Goal: Information Seeking & Learning: Learn about a topic

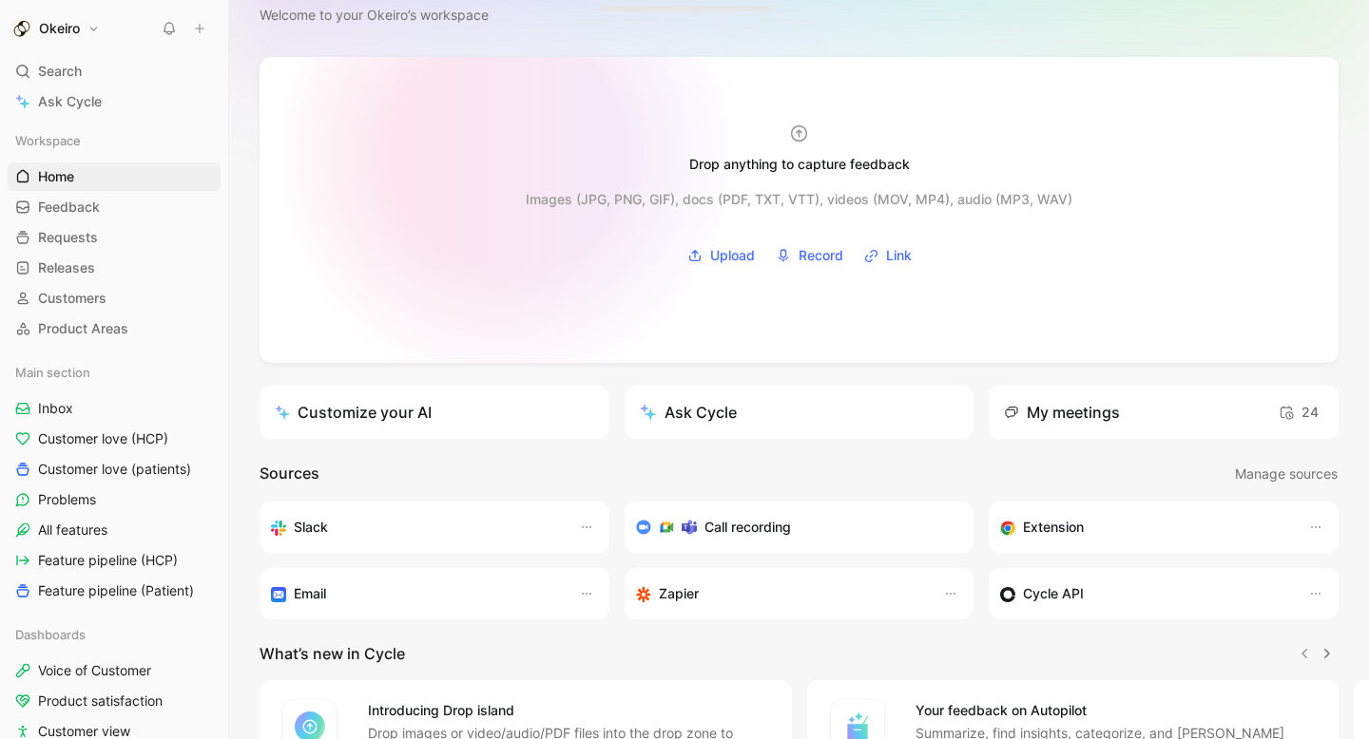
scroll to position [251, 0]
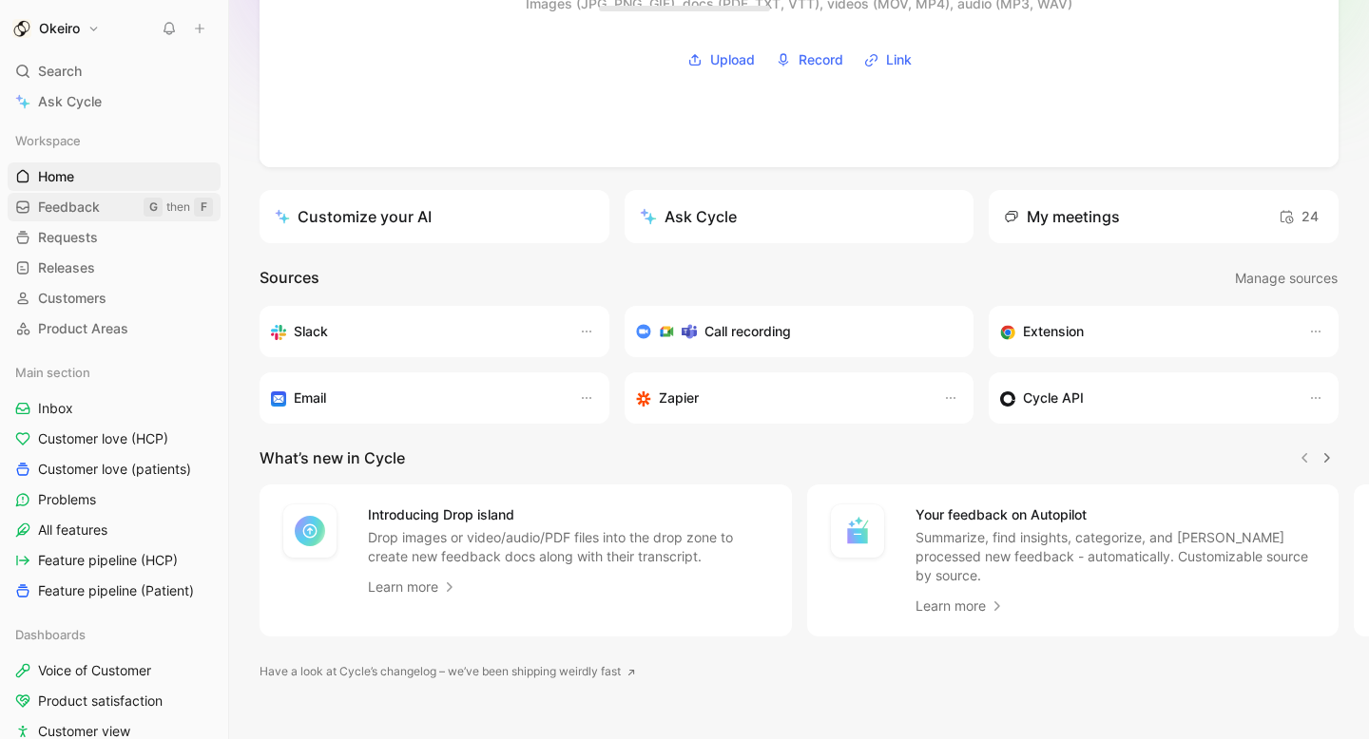
click at [121, 210] on link "Feedback G then F" at bounding box center [114, 207] width 213 height 29
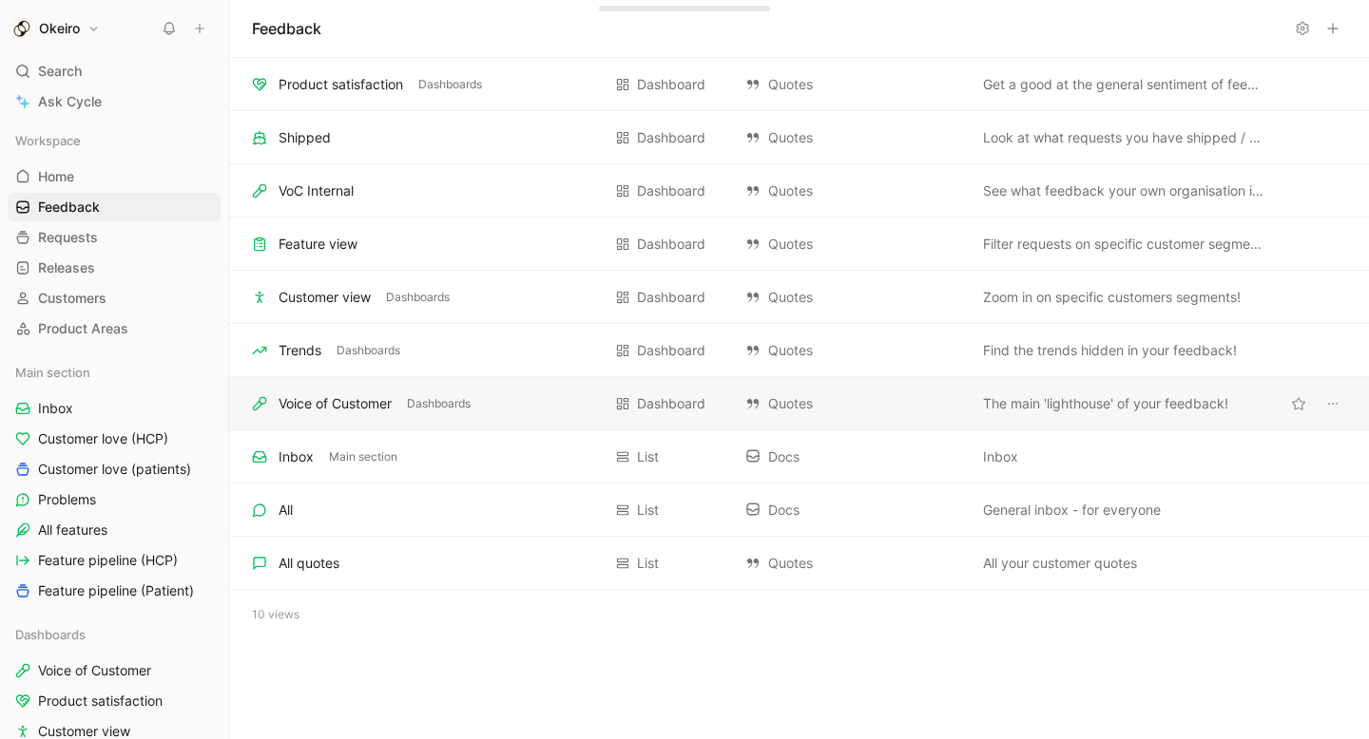
click at [522, 409] on div "Voice of Customer Dashboards" at bounding box center [426, 404] width 349 height 23
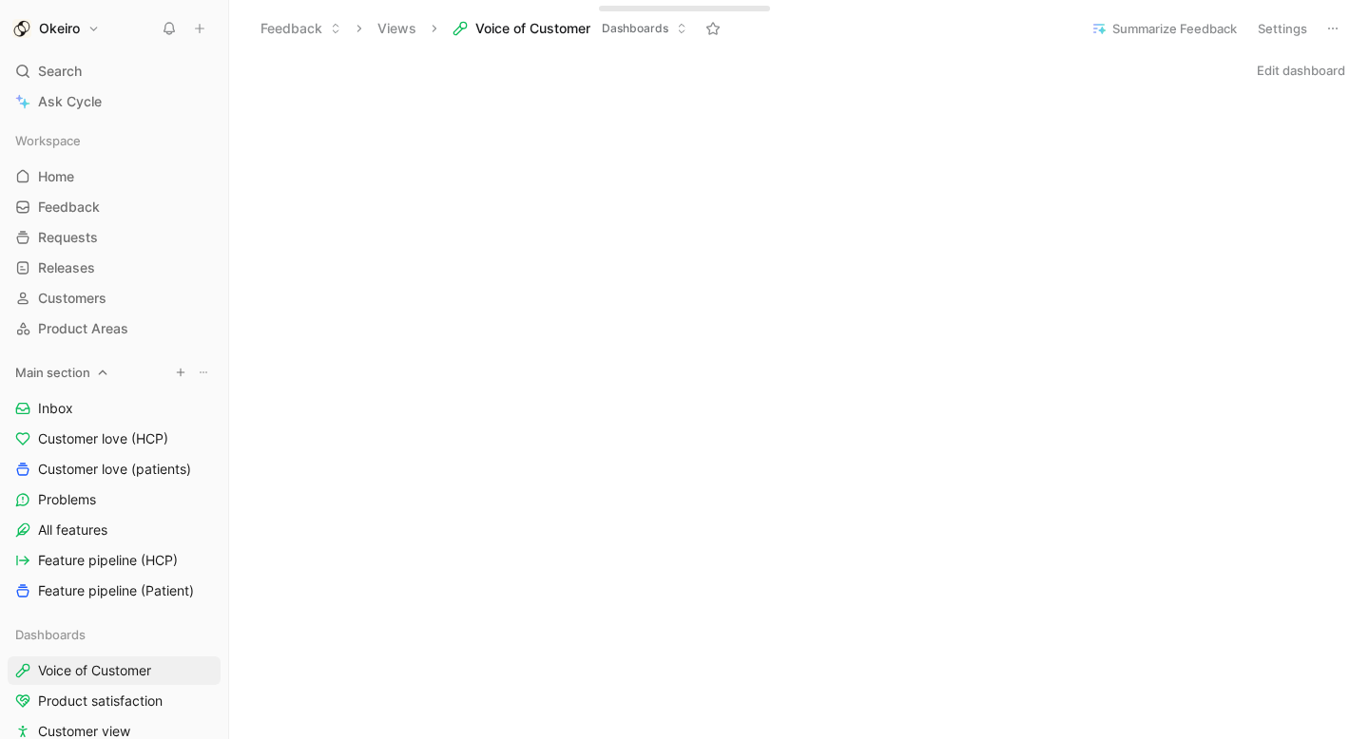
scroll to position [91, 0]
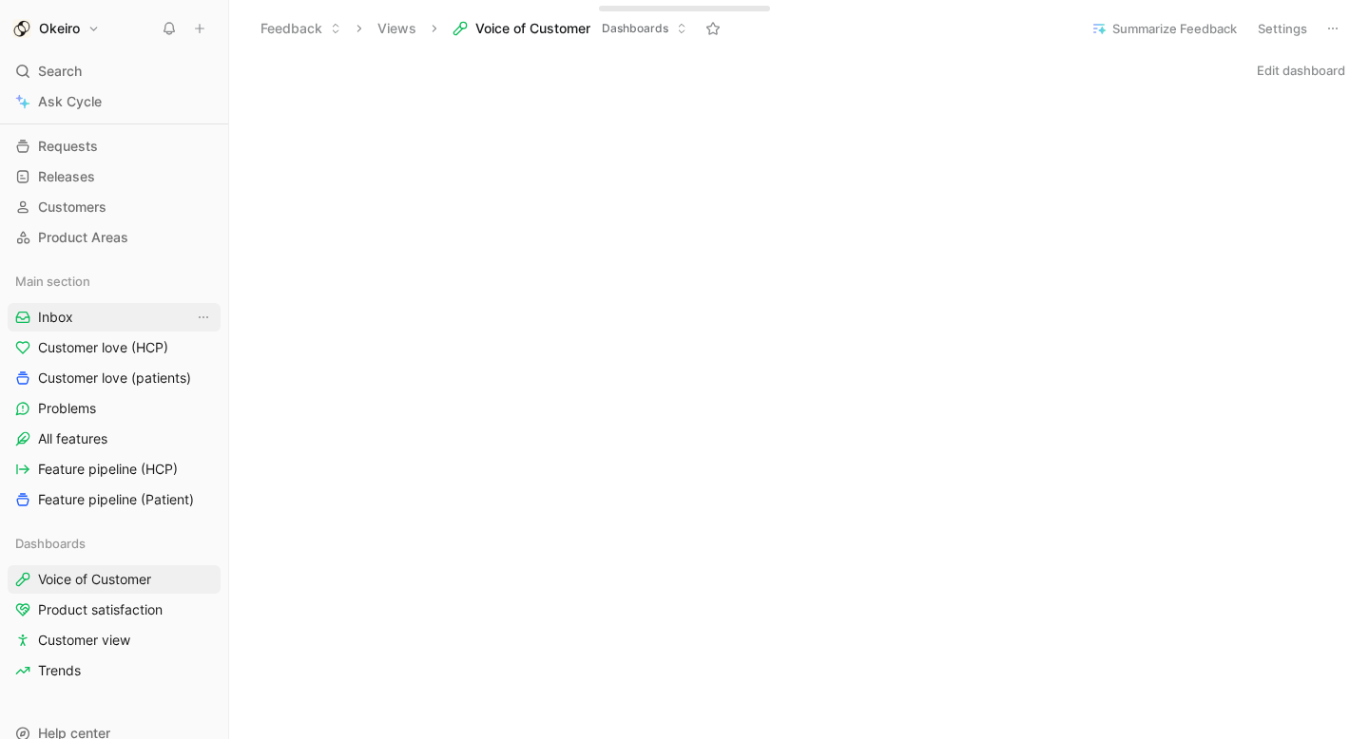
click at [95, 314] on link "Inbox" at bounding box center [114, 317] width 213 height 29
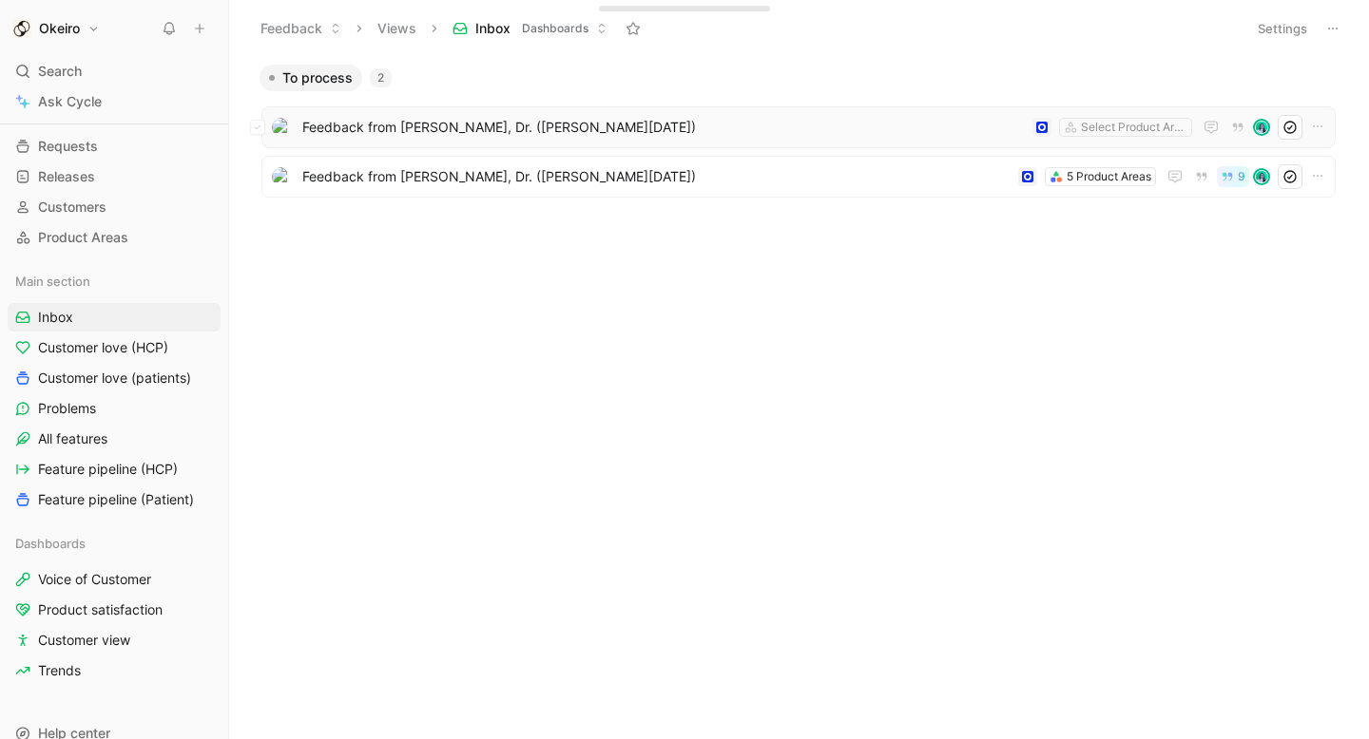
click at [506, 133] on span "Feedback from [PERSON_NAME], Dr. ([PERSON_NAME][DATE])" at bounding box center [663, 127] width 722 height 23
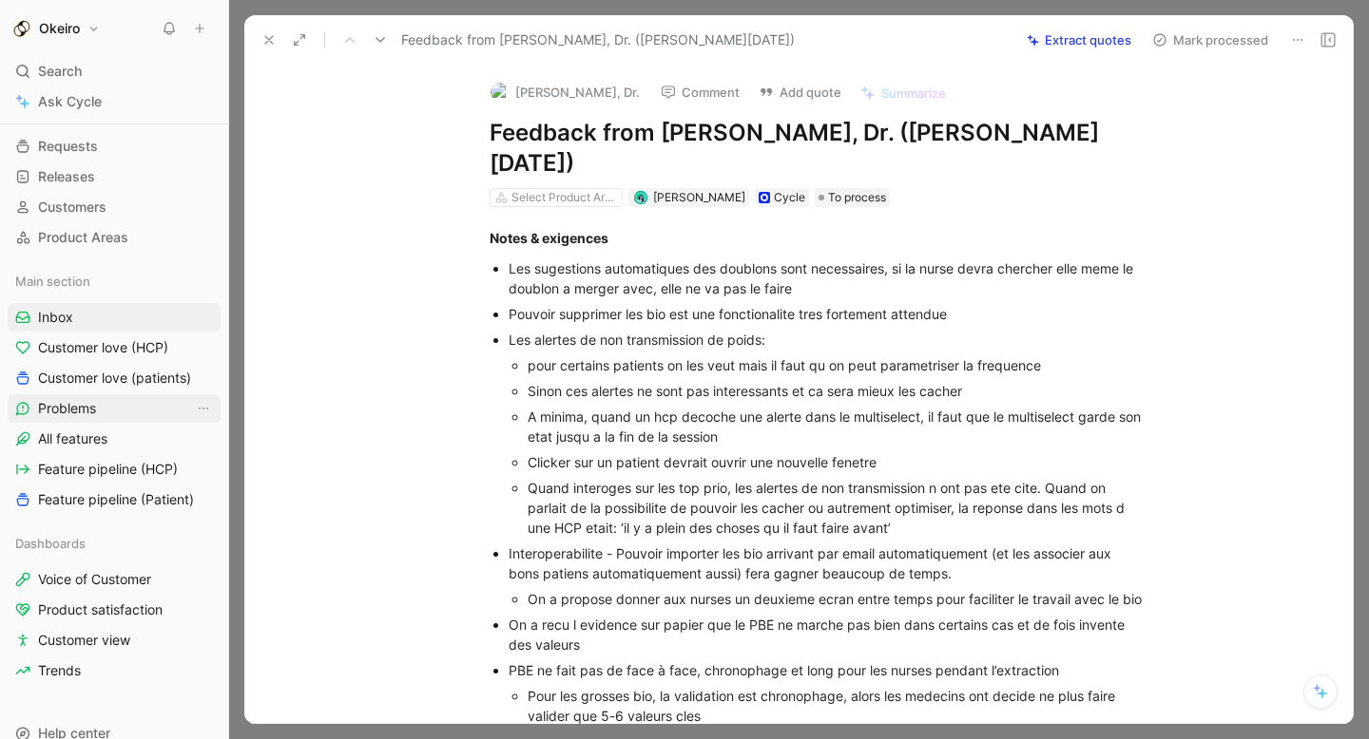
click at [105, 409] on link "Problems" at bounding box center [114, 408] width 213 height 29
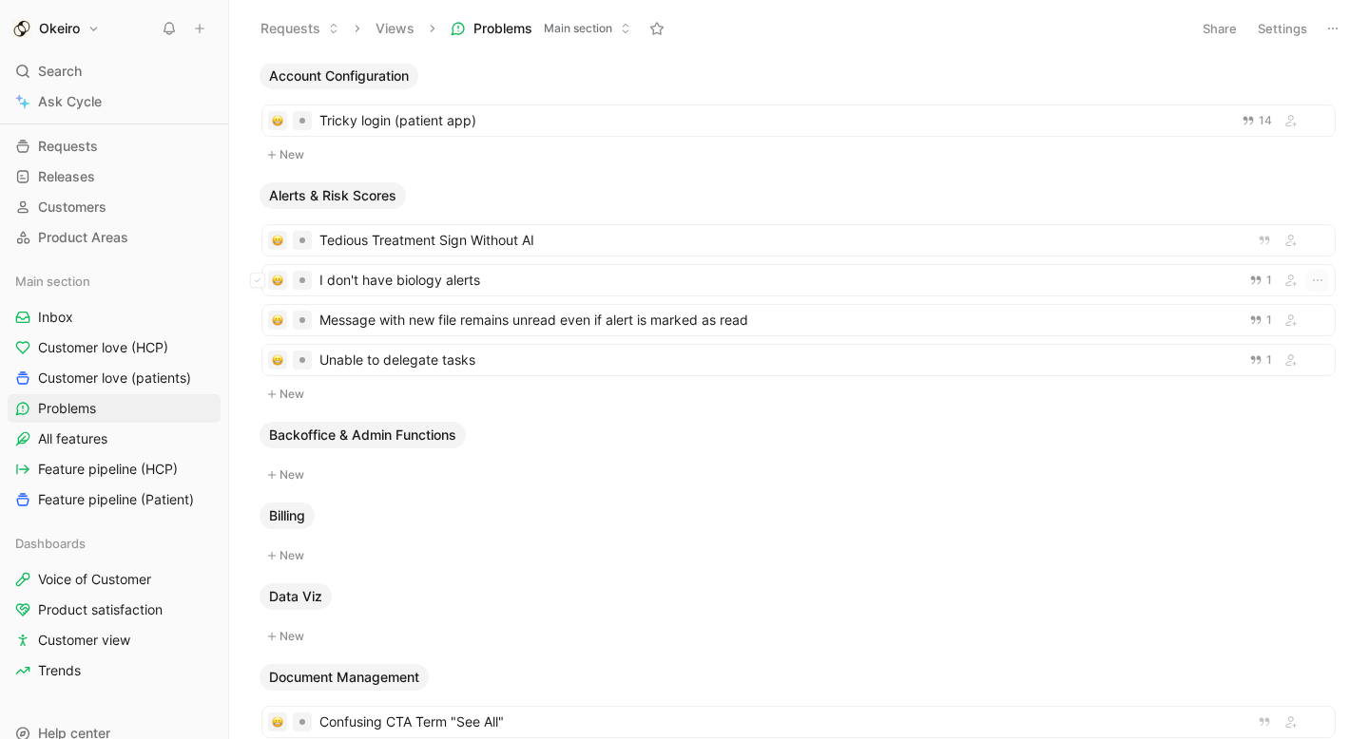
scroll to position [364, 0]
click at [553, 273] on span "I don't have biology alerts" at bounding box center [778, 277] width 918 height 23
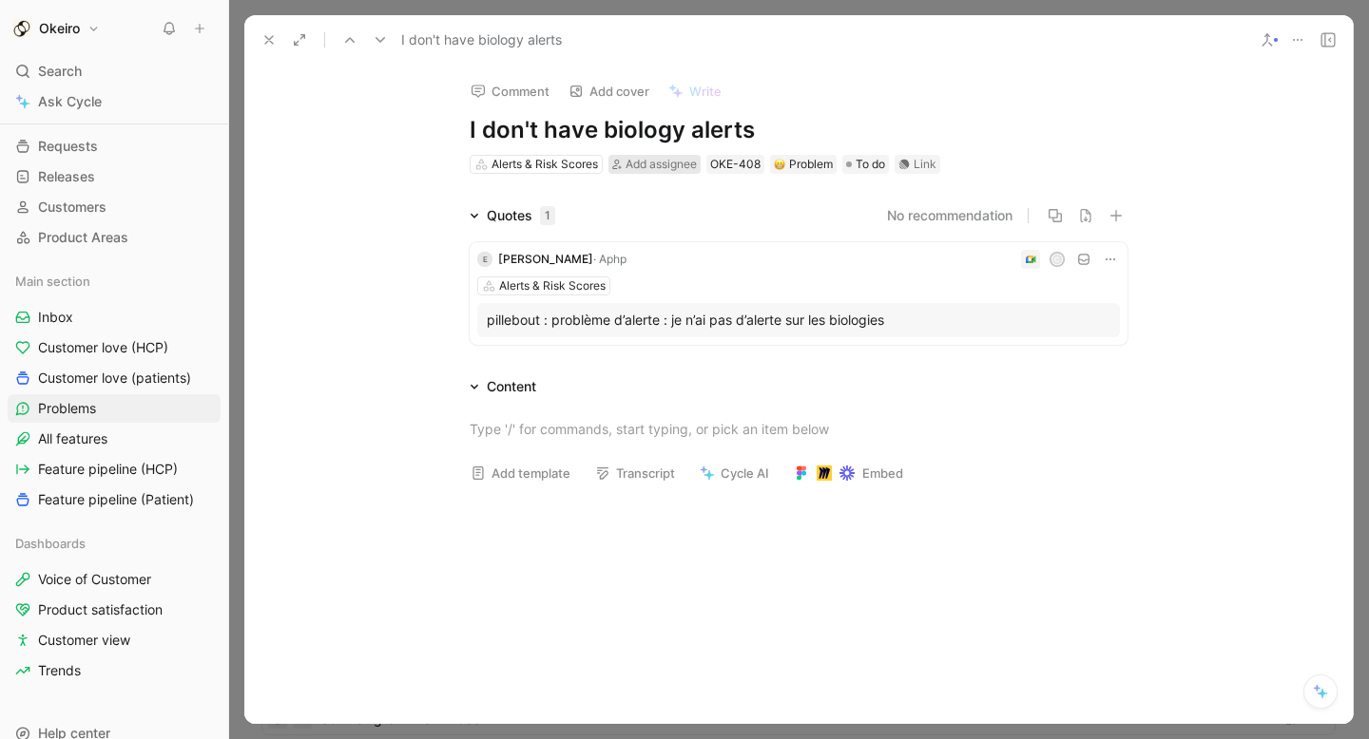
click at [661, 163] on span "Add assignee" at bounding box center [660, 164] width 71 height 14
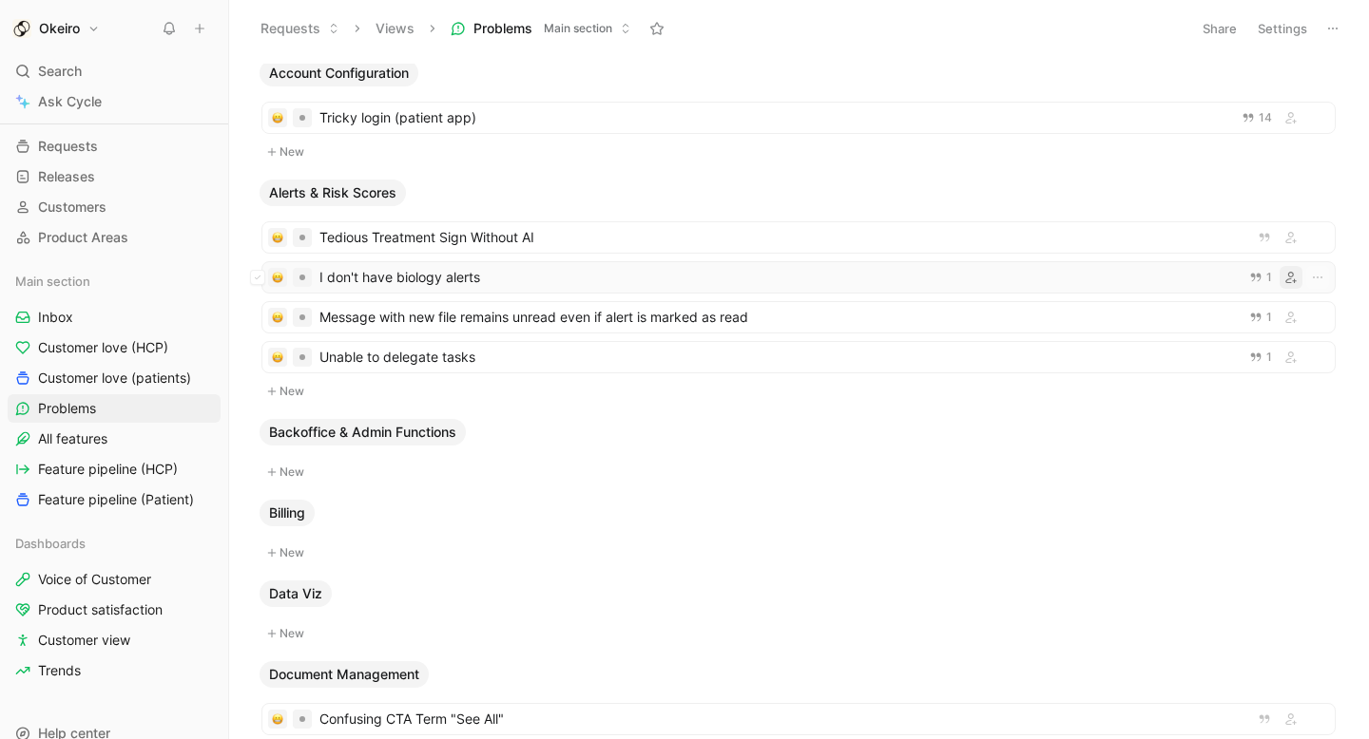
click at [1290, 284] on button "button" at bounding box center [1290, 277] width 23 height 23
click at [1291, 277] on icon "button" at bounding box center [1290, 277] width 11 height 11
click at [1285, 241] on icon "button" at bounding box center [1290, 237] width 11 height 11
click at [1293, 319] on icon "button" at bounding box center [1290, 317] width 11 height 11
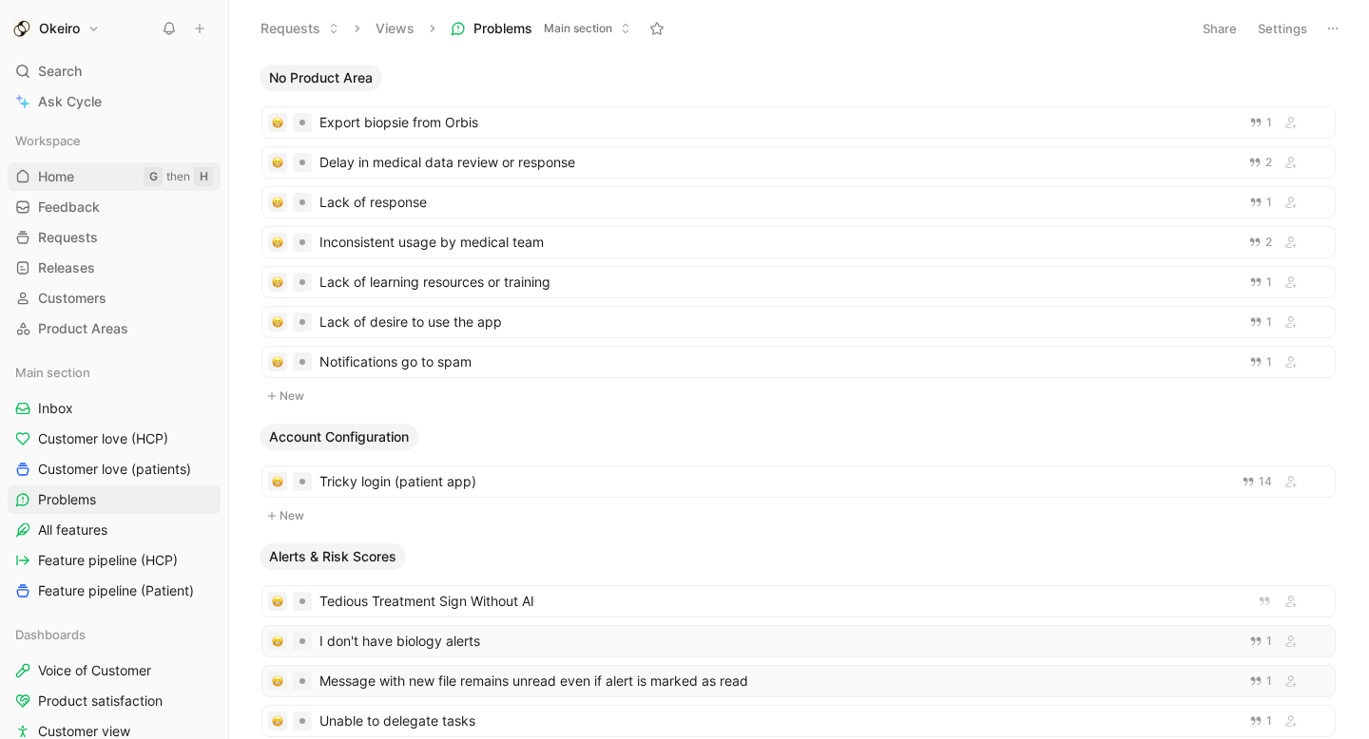
click at [112, 182] on link "Home G then H" at bounding box center [114, 177] width 213 height 29
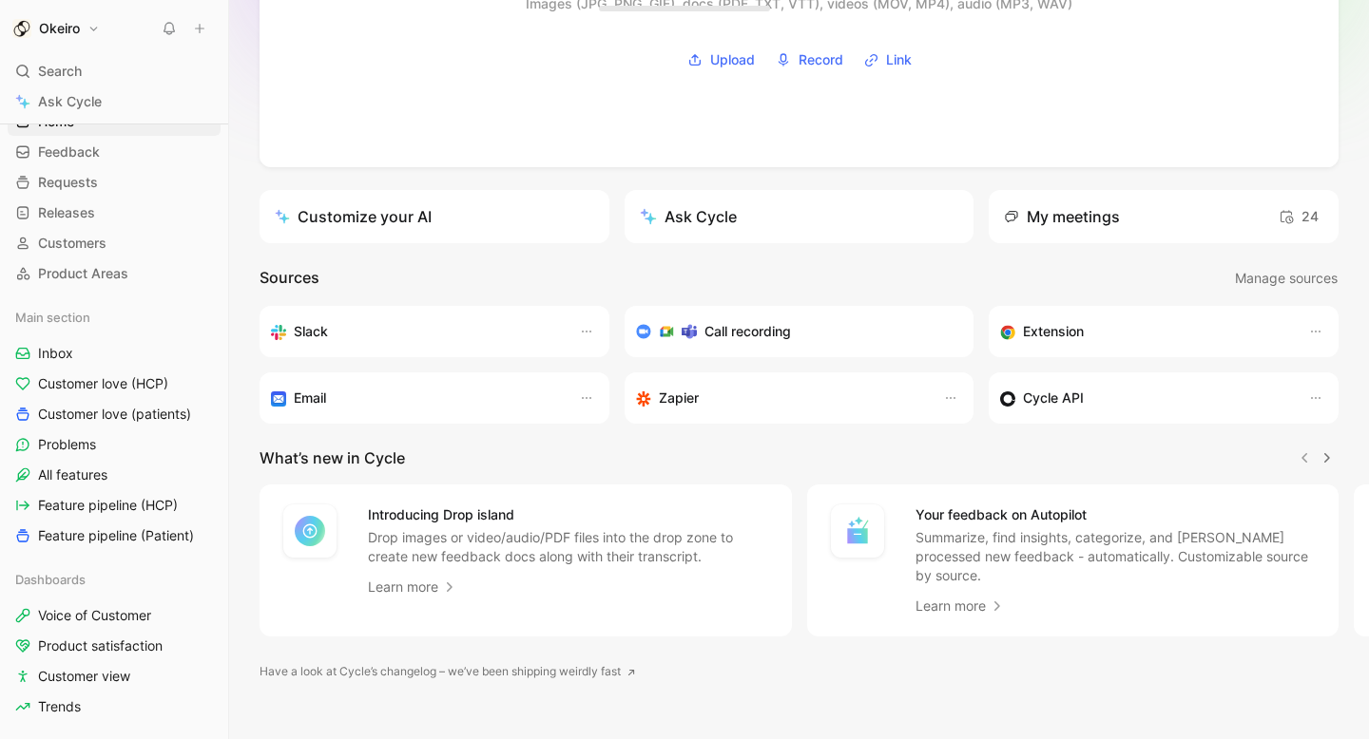
scroll to position [98, 0]
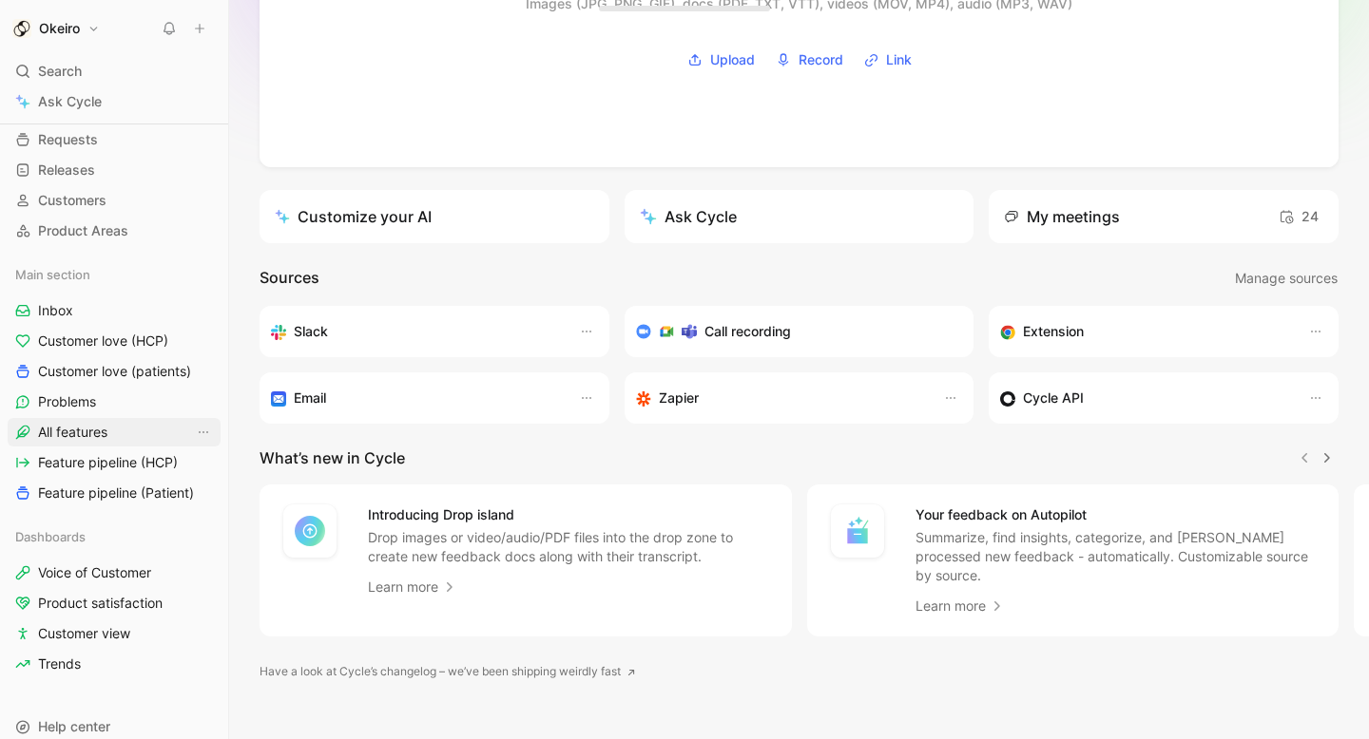
click at [107, 440] on span "All features" at bounding box center [72, 432] width 69 height 19
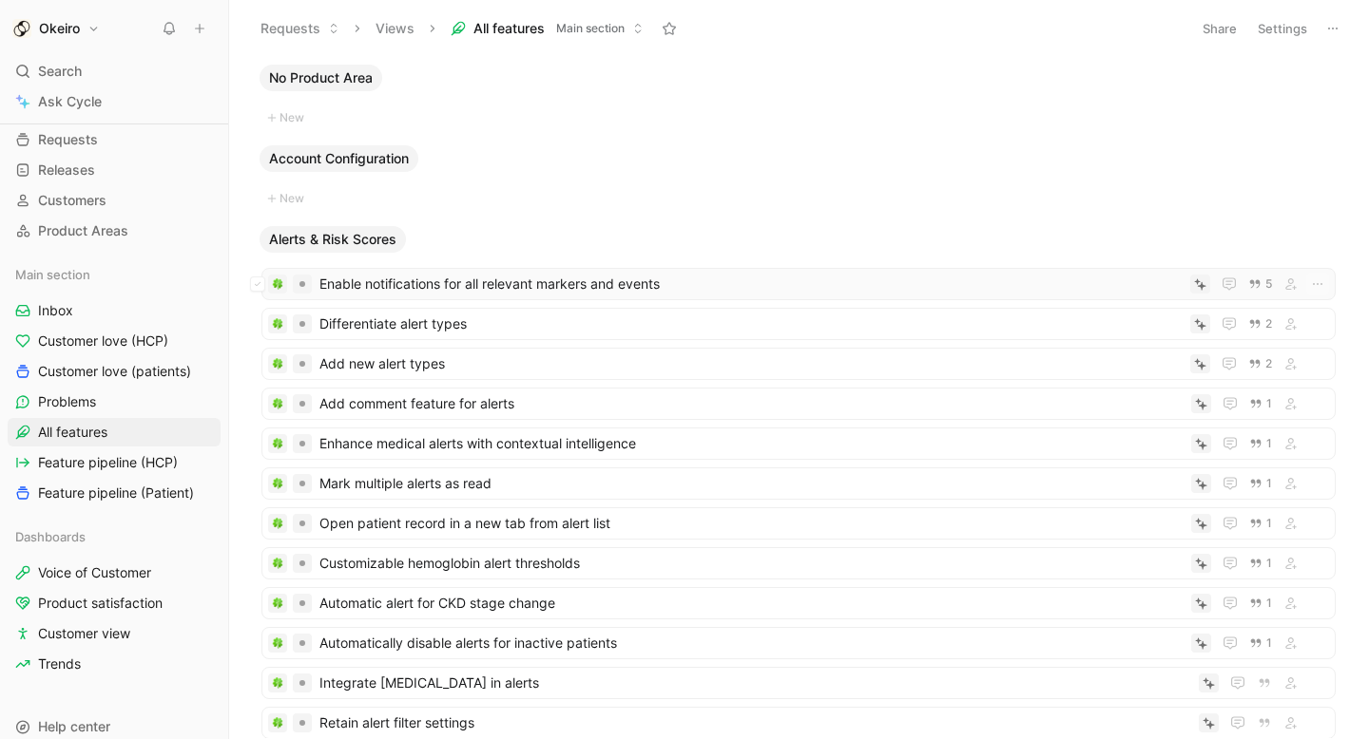
click at [497, 287] on span "Enable notifications for all relevant markers and events" at bounding box center [750, 284] width 863 height 23
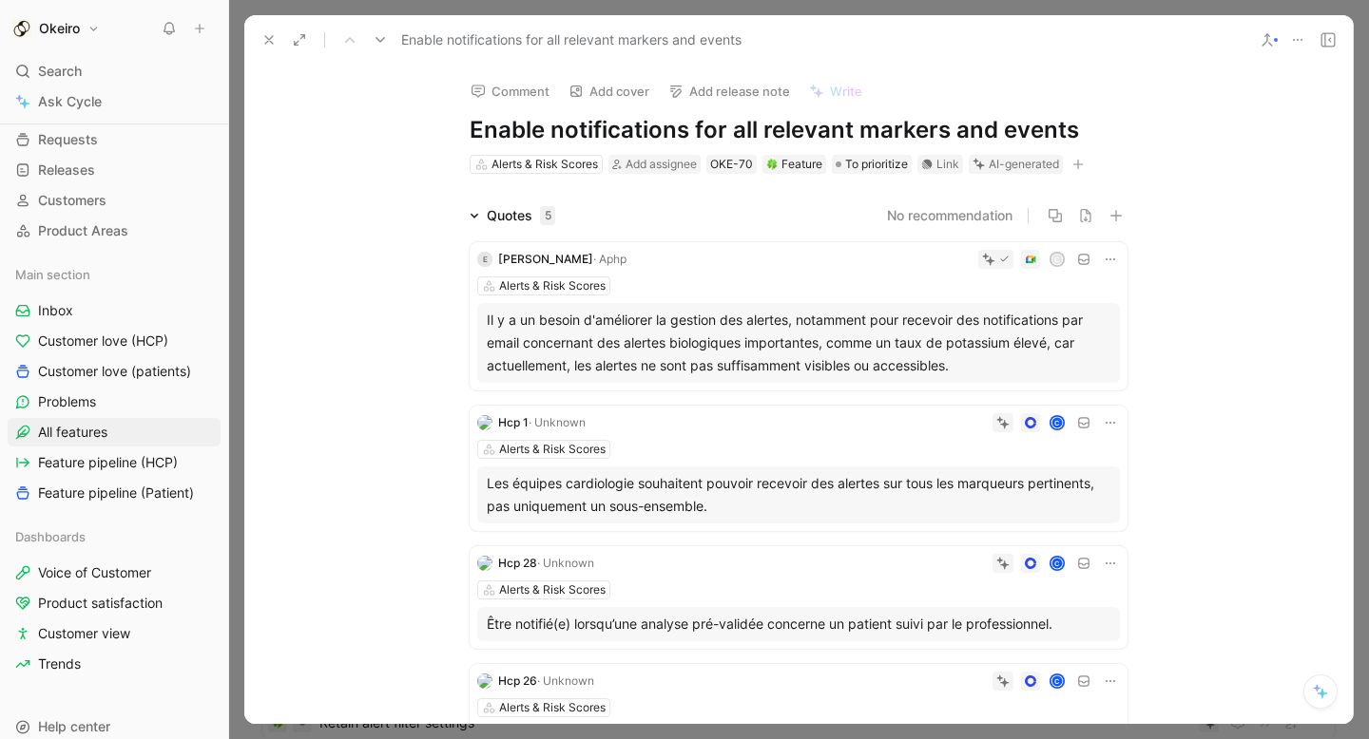
click at [1085, 165] on button "button" at bounding box center [1077, 164] width 19 height 19
click at [956, 278] on div "Timeline" at bounding box center [967, 268] width 225 height 23
click at [672, 164] on span "Add assignee" at bounding box center [660, 164] width 71 height 14
click at [804, 168] on div "Feature" at bounding box center [794, 164] width 56 height 19
click at [743, 161] on div "OKE-70" at bounding box center [731, 164] width 43 height 19
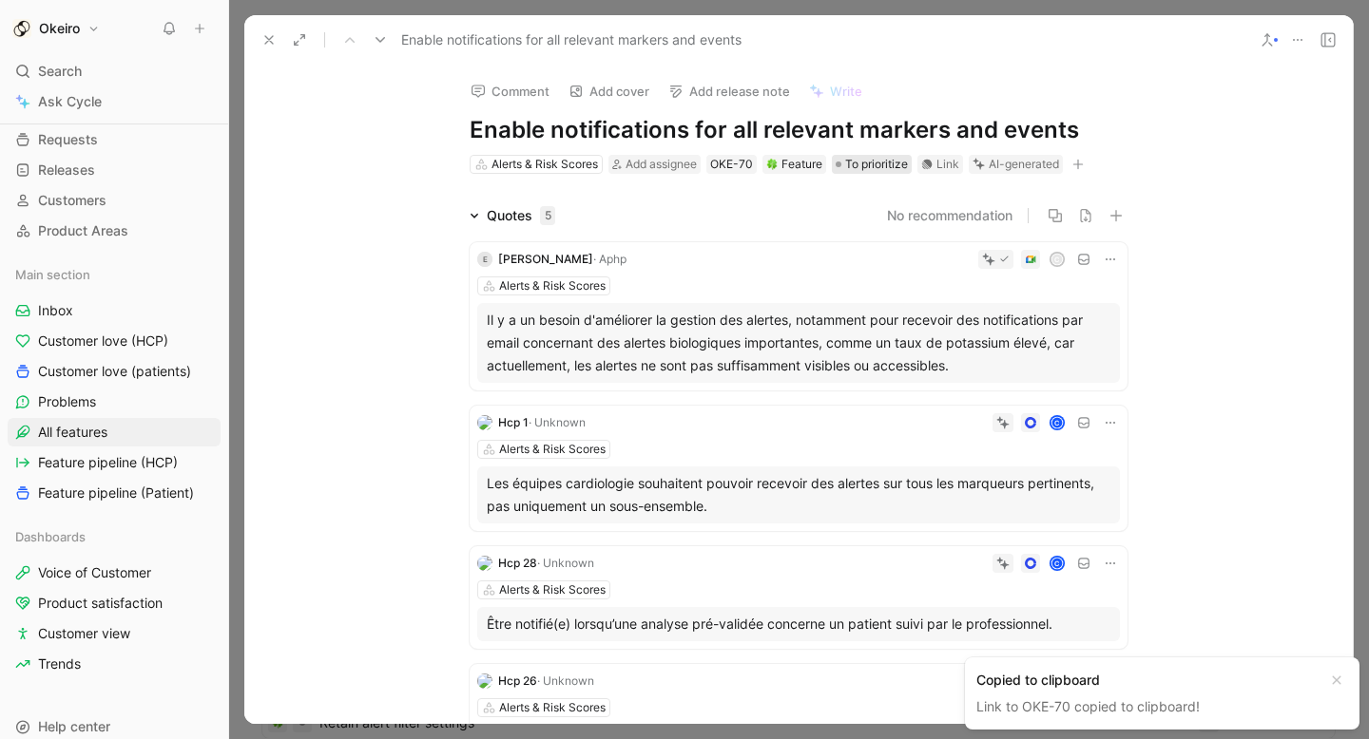
click at [883, 165] on span "To prioritize" at bounding box center [876, 164] width 63 height 19
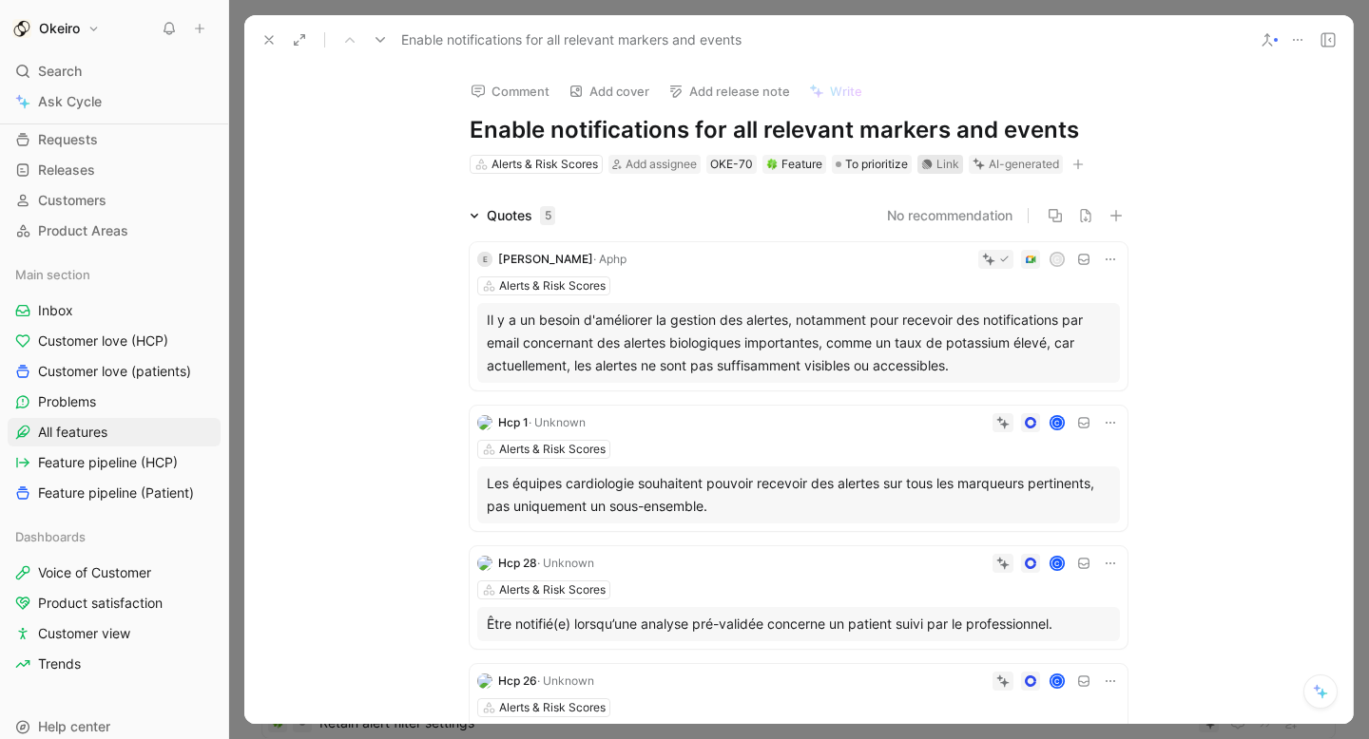
click at [939, 165] on div "Link" at bounding box center [947, 164] width 23 height 19
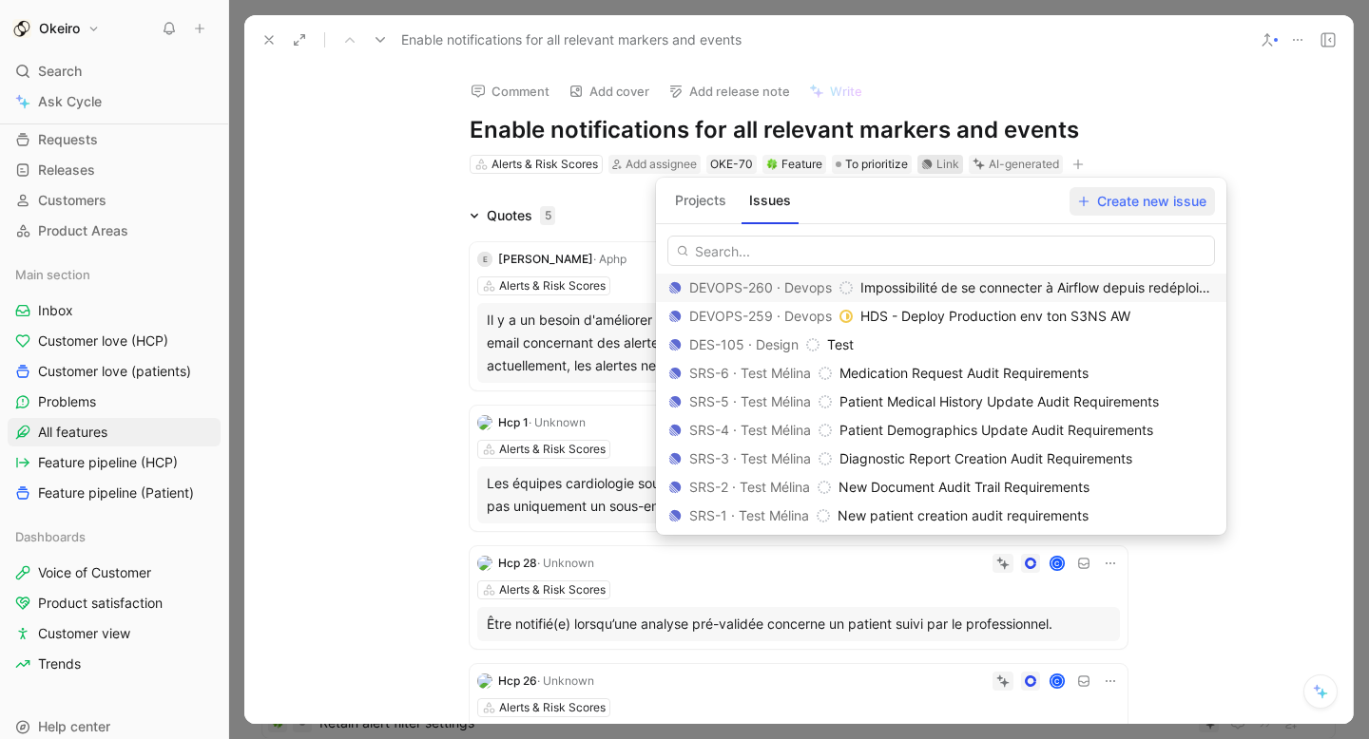
click at [1126, 197] on span "Create new issue" at bounding box center [1142, 201] width 128 height 23
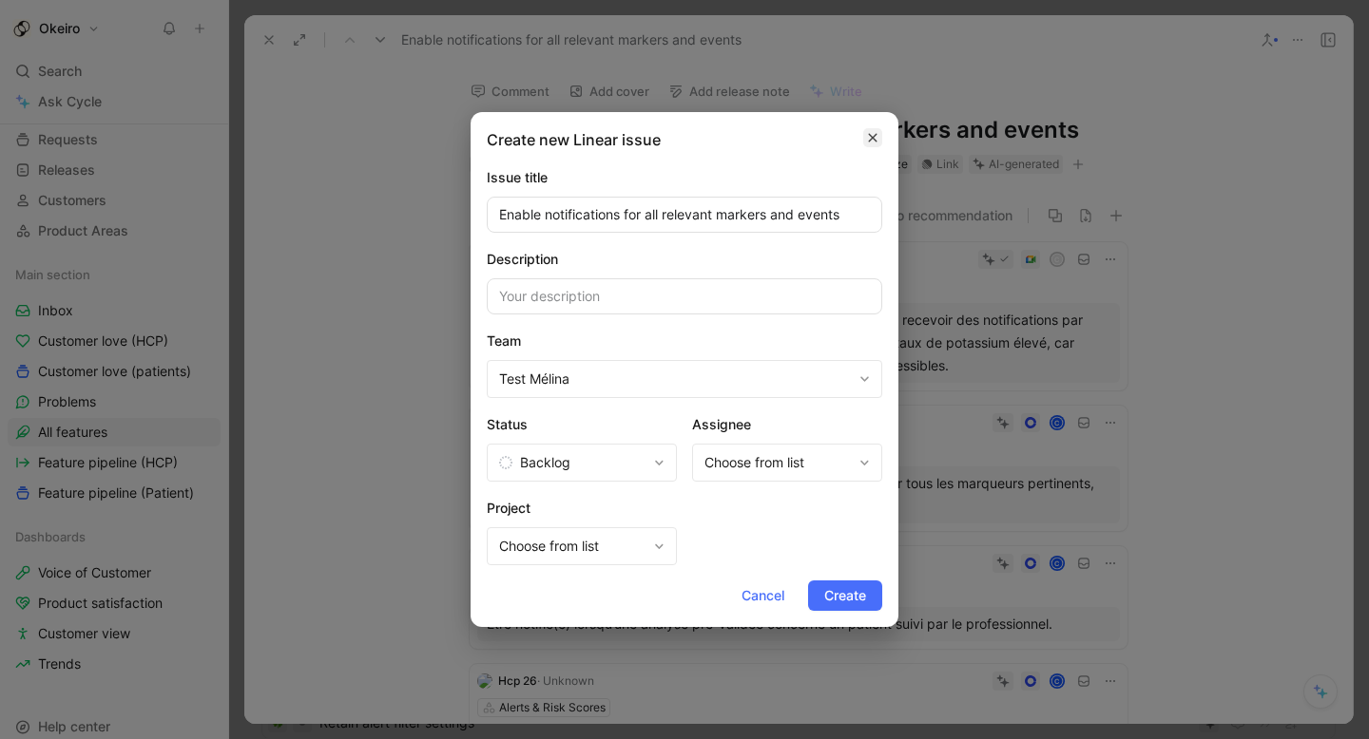
click at [876, 141] on icon "button" at bounding box center [872, 137] width 11 height 11
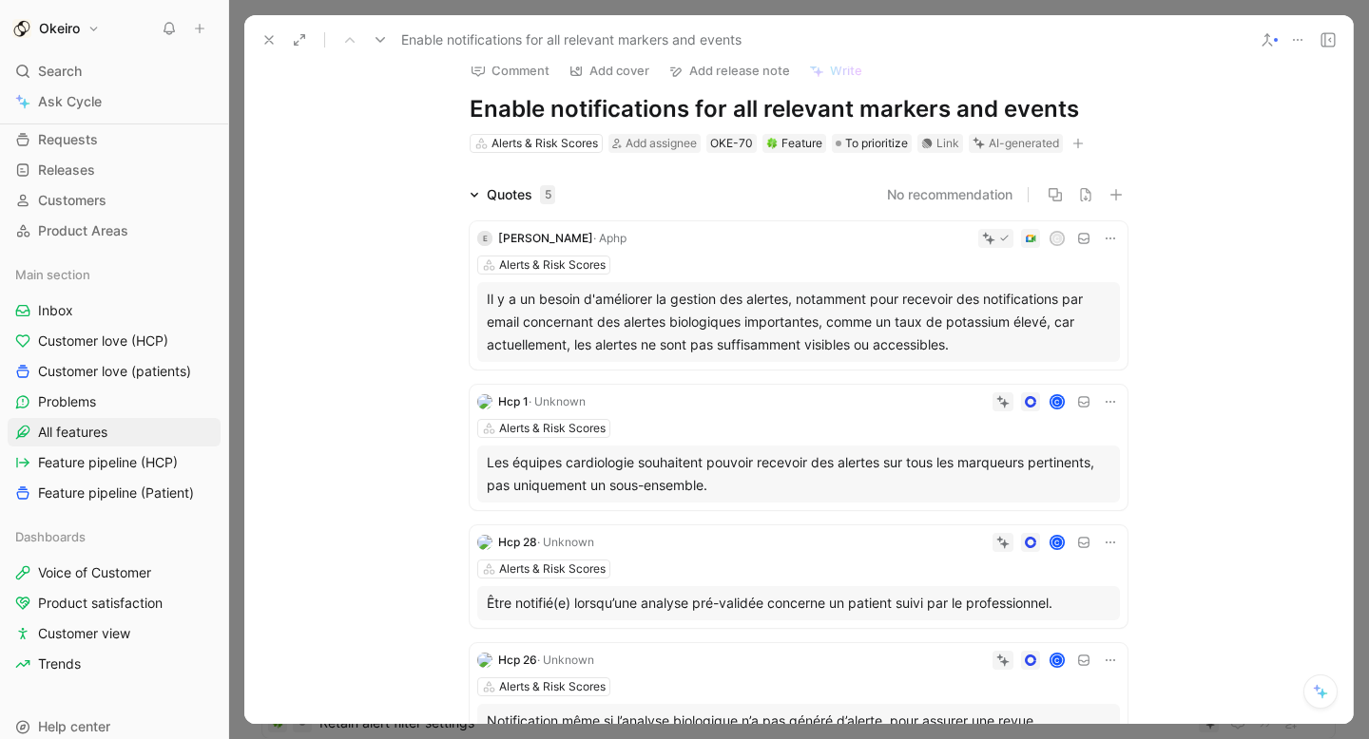
scroll to position [24, 0]
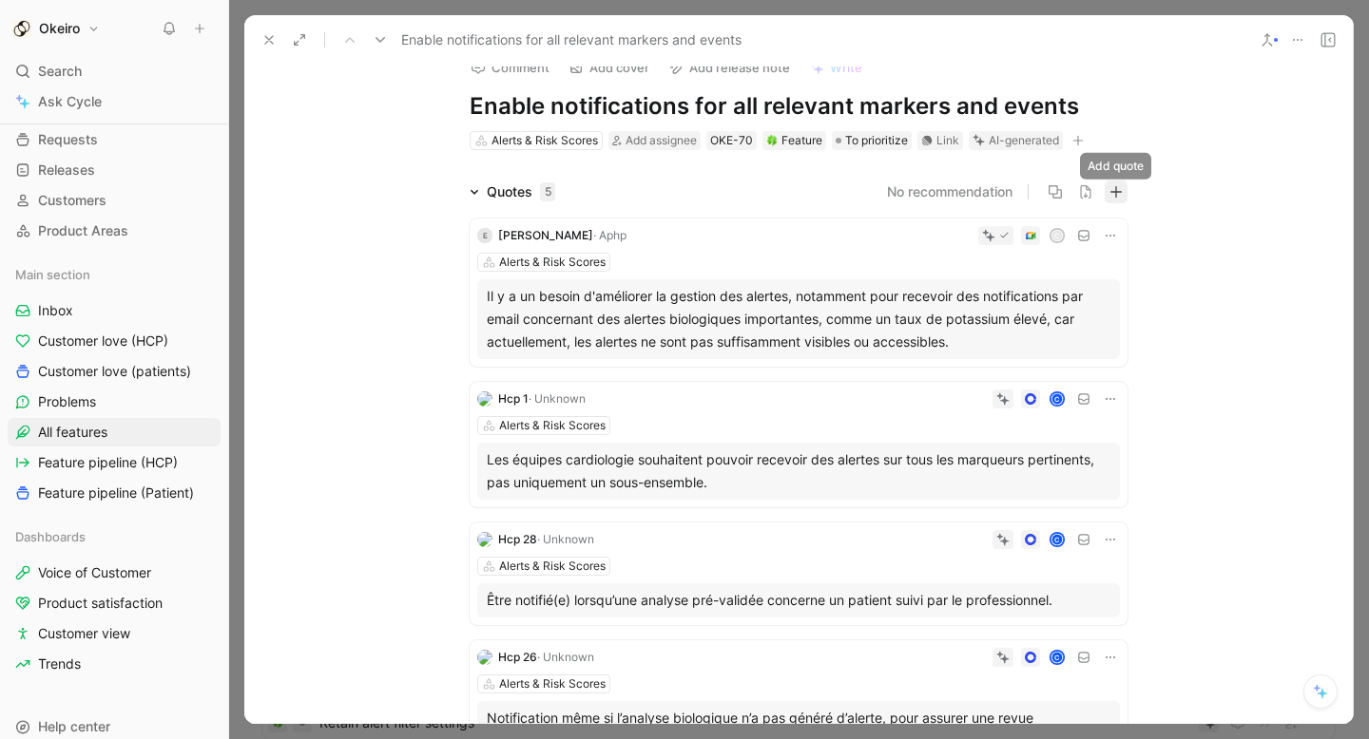
click at [1117, 198] on icon "button" at bounding box center [1115, 191] width 13 height 13
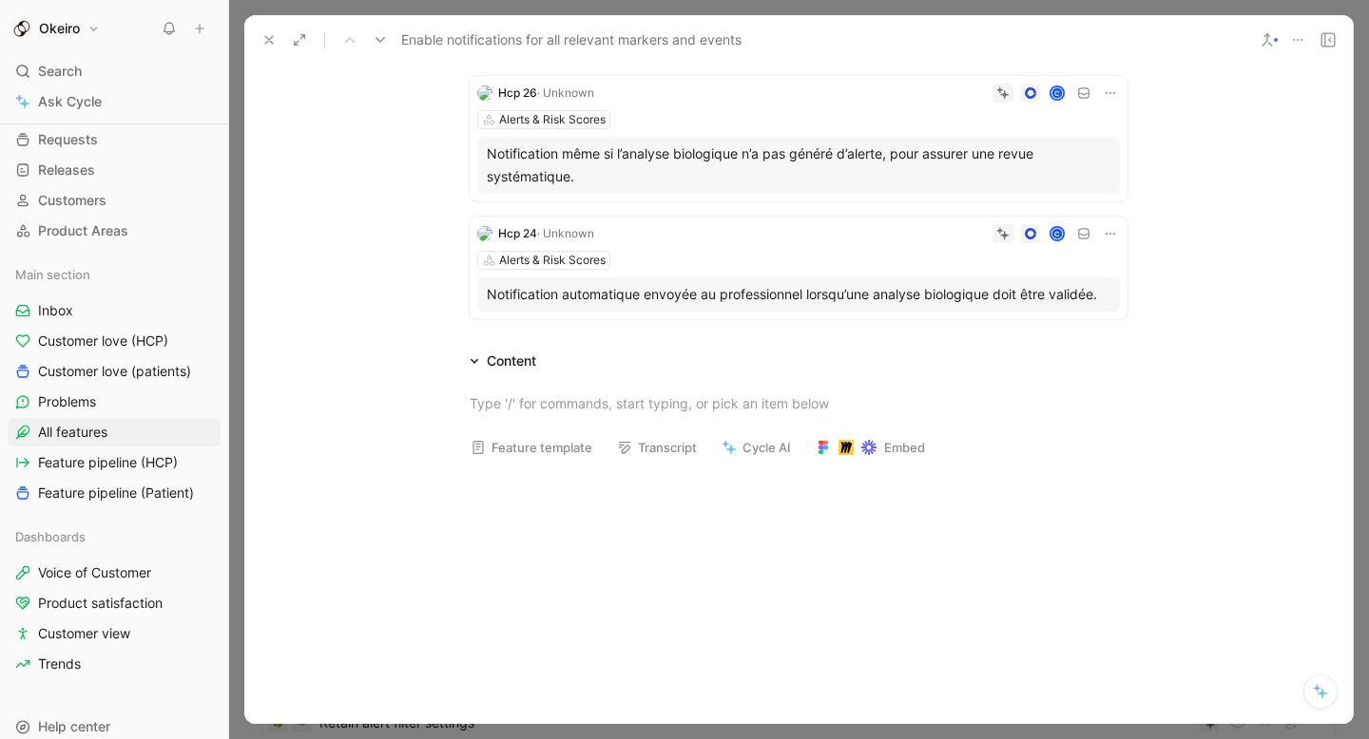
scroll to position [400, 0]
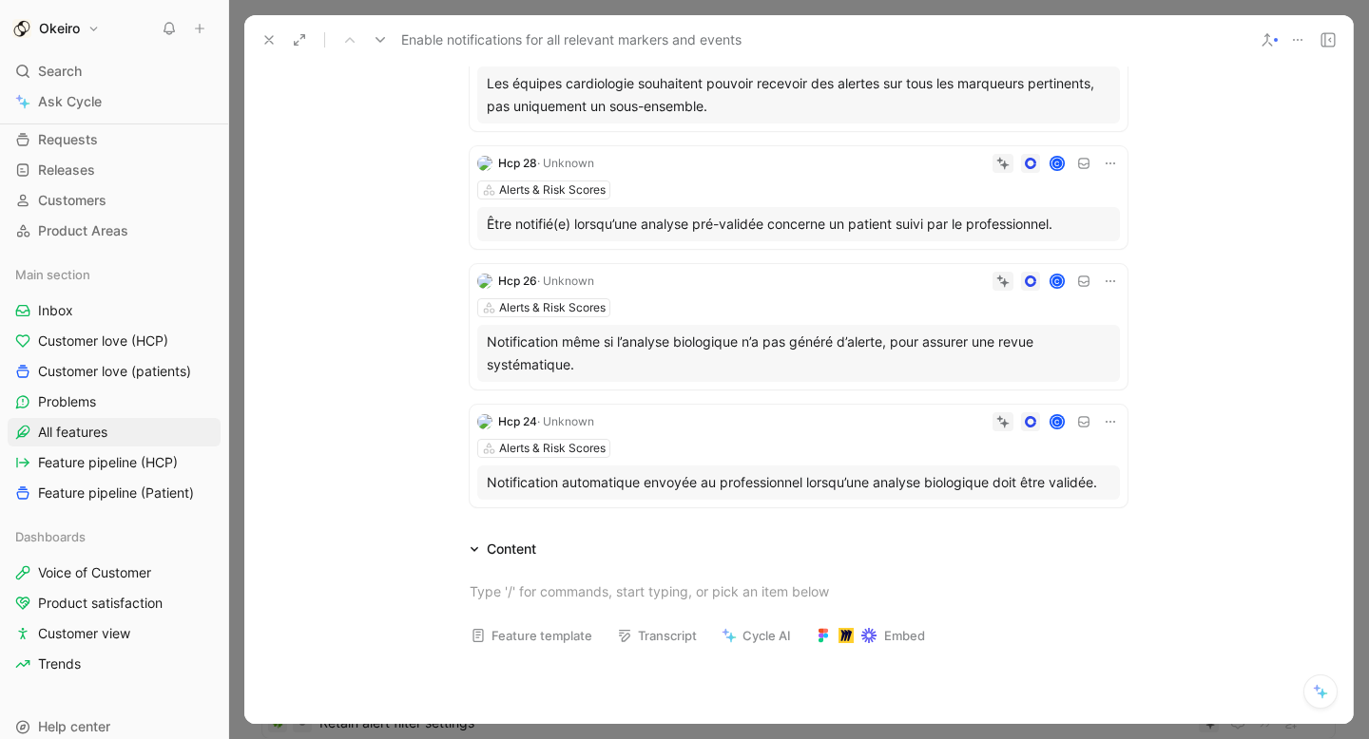
click at [662, 431] on div "Hcp 24 · Unknown C Alerts & Risk Scores Notification automatique envoyée au pro…" at bounding box center [798, 456] width 658 height 103
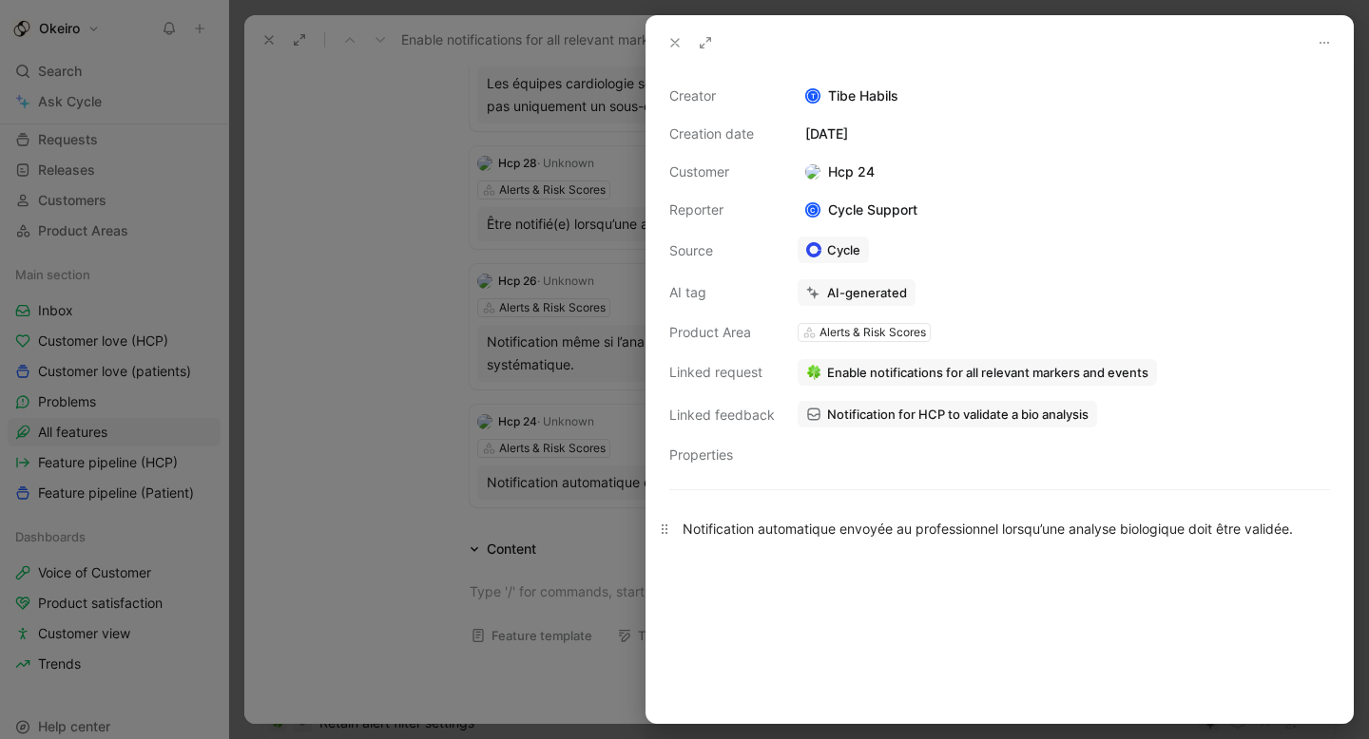
click at [874, 523] on div "Notification automatique envoyée au professionnel lorsqu’une analyse biologique…" at bounding box center [999, 529] width 634 height 20
click at [818, 536] on div "Notification automatique envoyée au professionnel lorsqu’une analyse biologique…" at bounding box center [999, 529] width 634 height 20
click at [925, 573] on div at bounding box center [999, 641] width 706 height 163
click at [845, 447] on div "Creator T Tibe Habils Creation date [DATE] Customer Hcp 24 Reporter C Cycle Sup…" at bounding box center [999, 276] width 661 height 382
click at [817, 452] on div "Creator T Tibe Habils Creation date [DATE] Customer Hcp 24 Reporter C Cycle Sup…" at bounding box center [999, 276] width 661 height 382
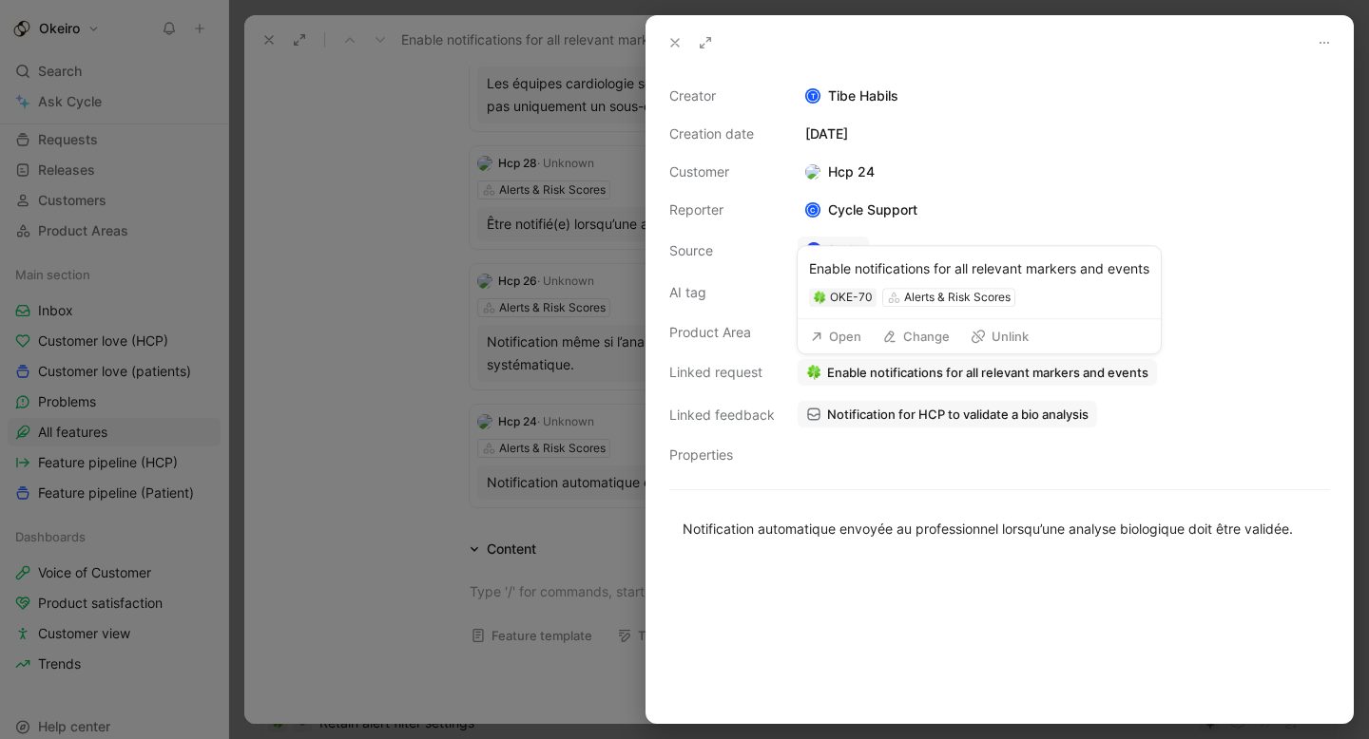
click at [932, 372] on span "Enable notifications for all relevant markers and events" at bounding box center [987, 372] width 321 height 17
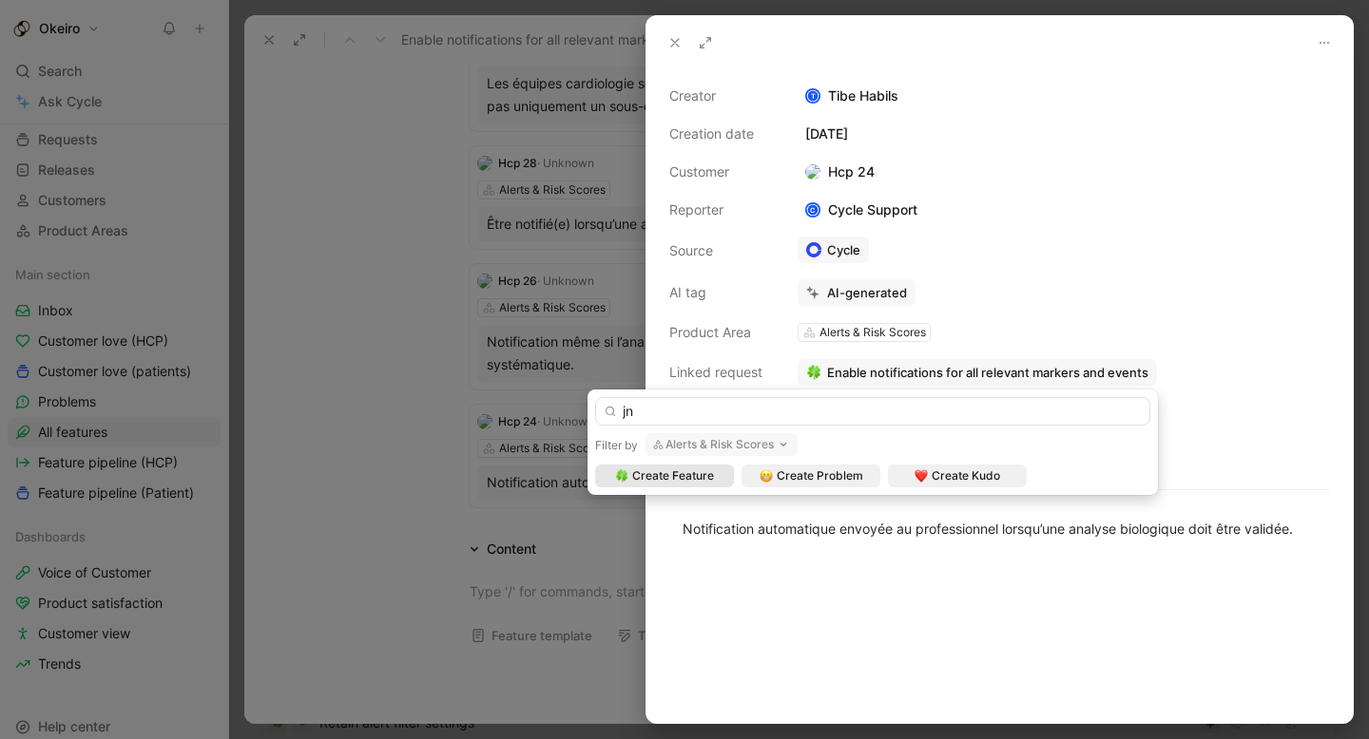
type input "j"
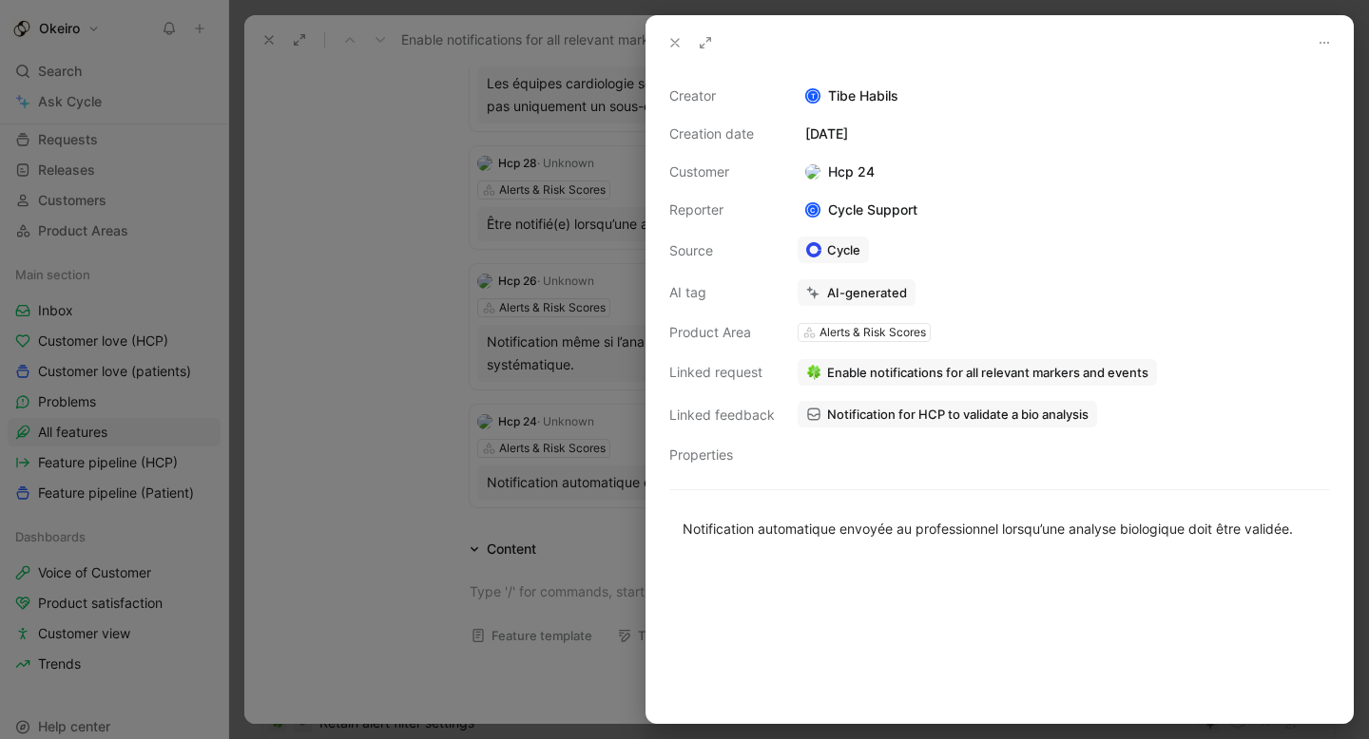
click at [329, 108] on div at bounding box center [684, 369] width 1369 height 739
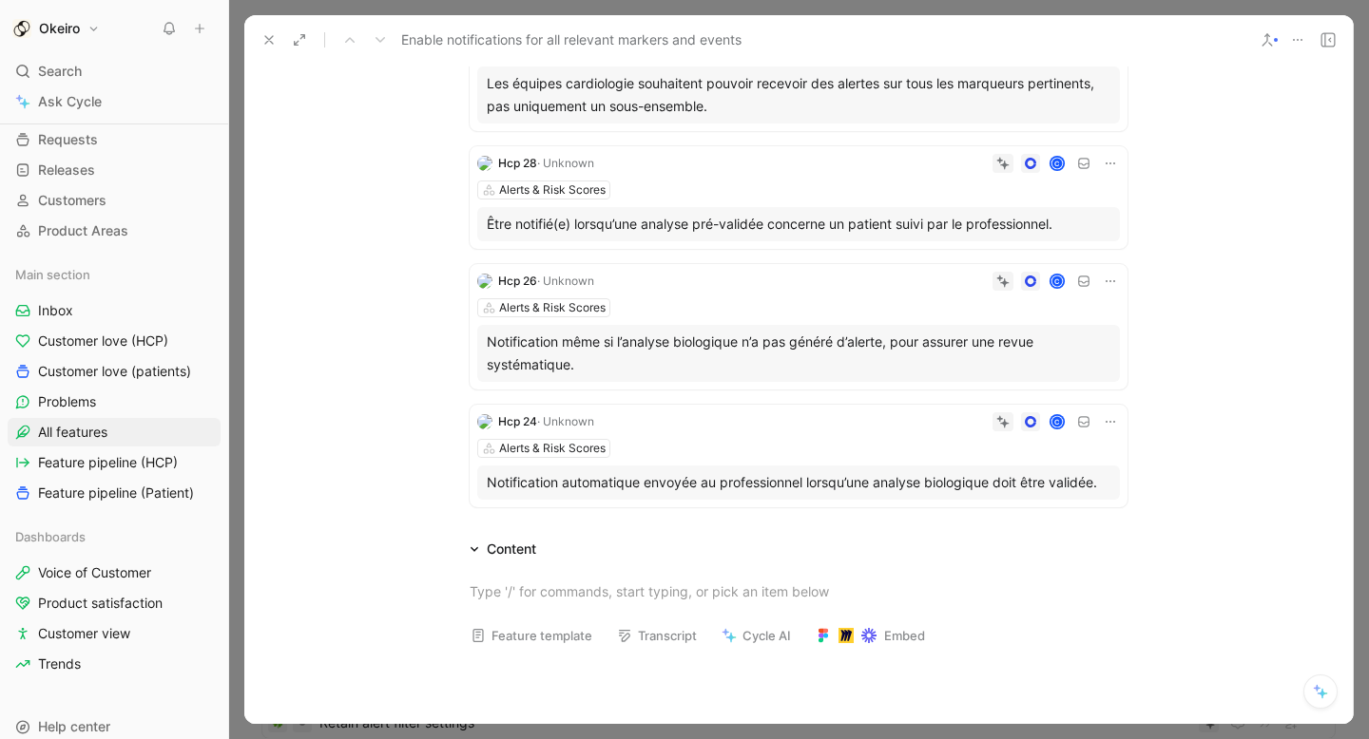
click at [266, 36] on use at bounding box center [269, 40] width 8 height 8
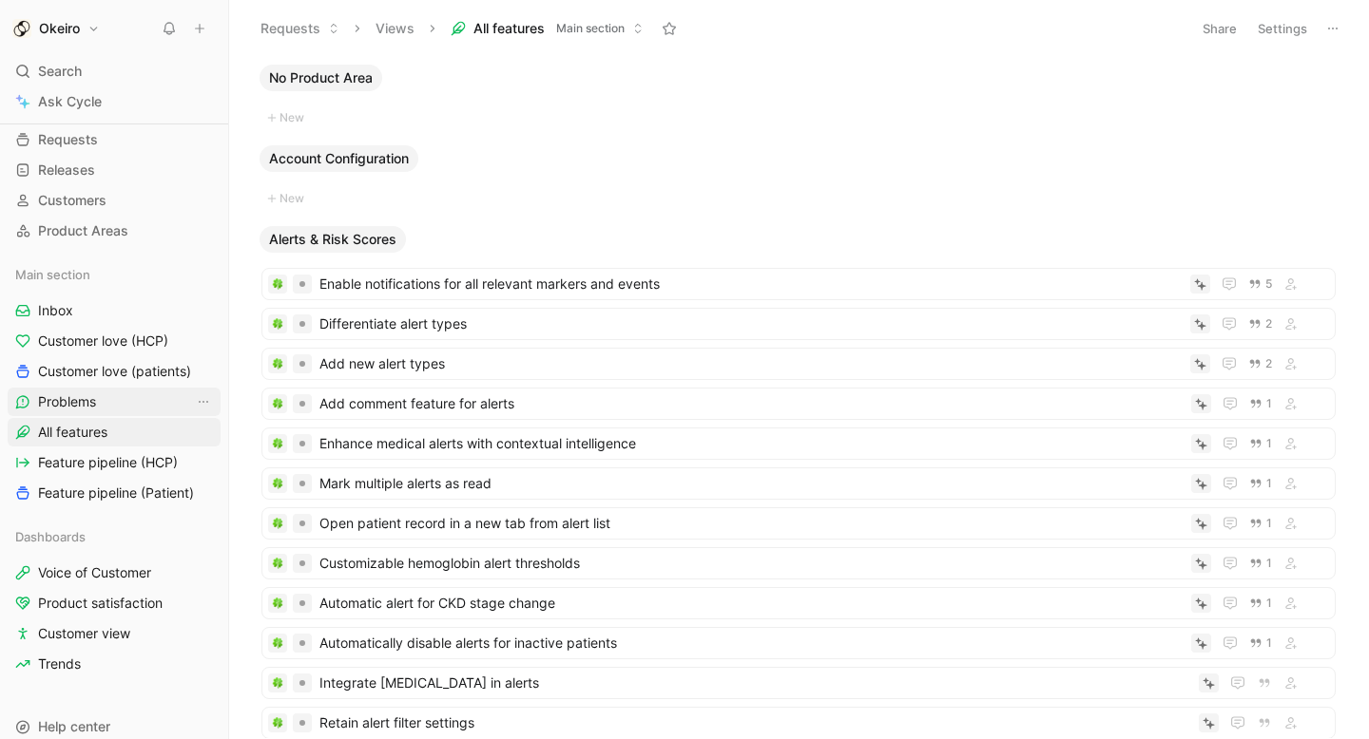
scroll to position [147, 0]
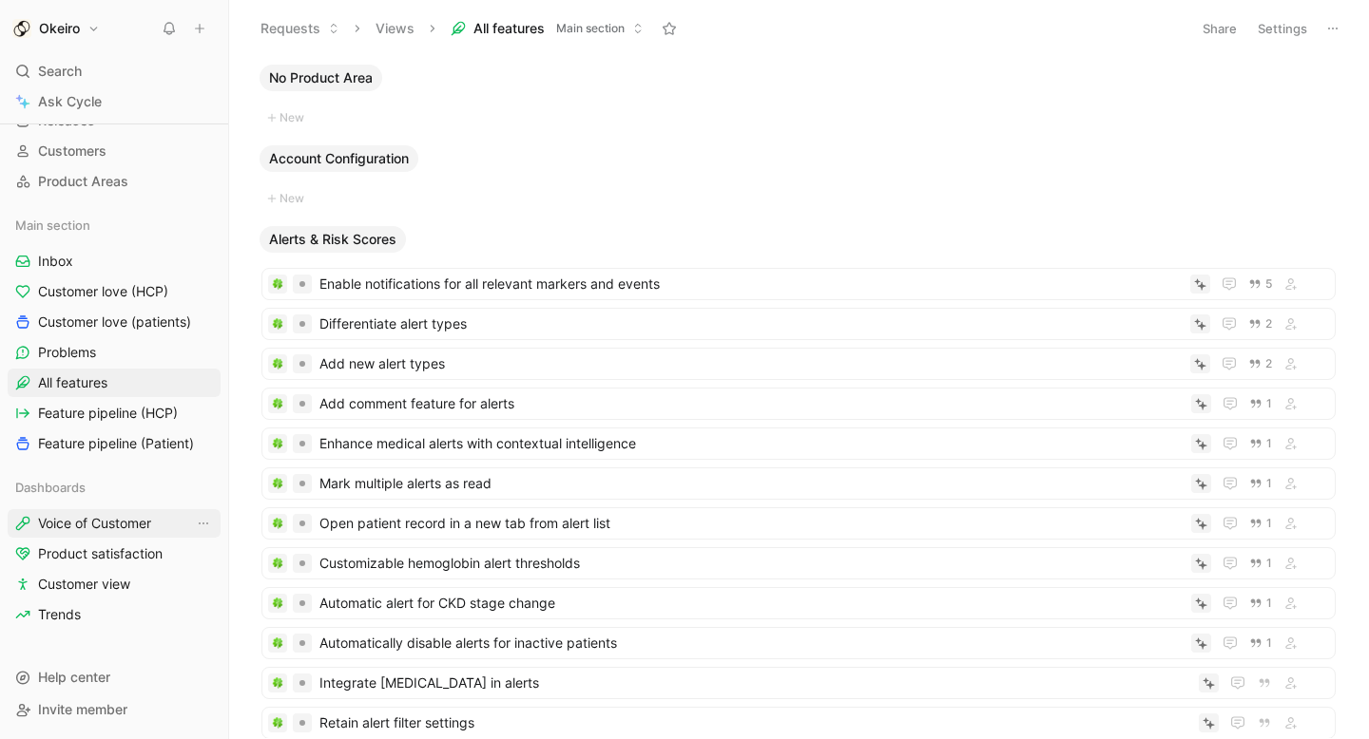
click at [116, 513] on link "Voice of Customer" at bounding box center [114, 523] width 213 height 29
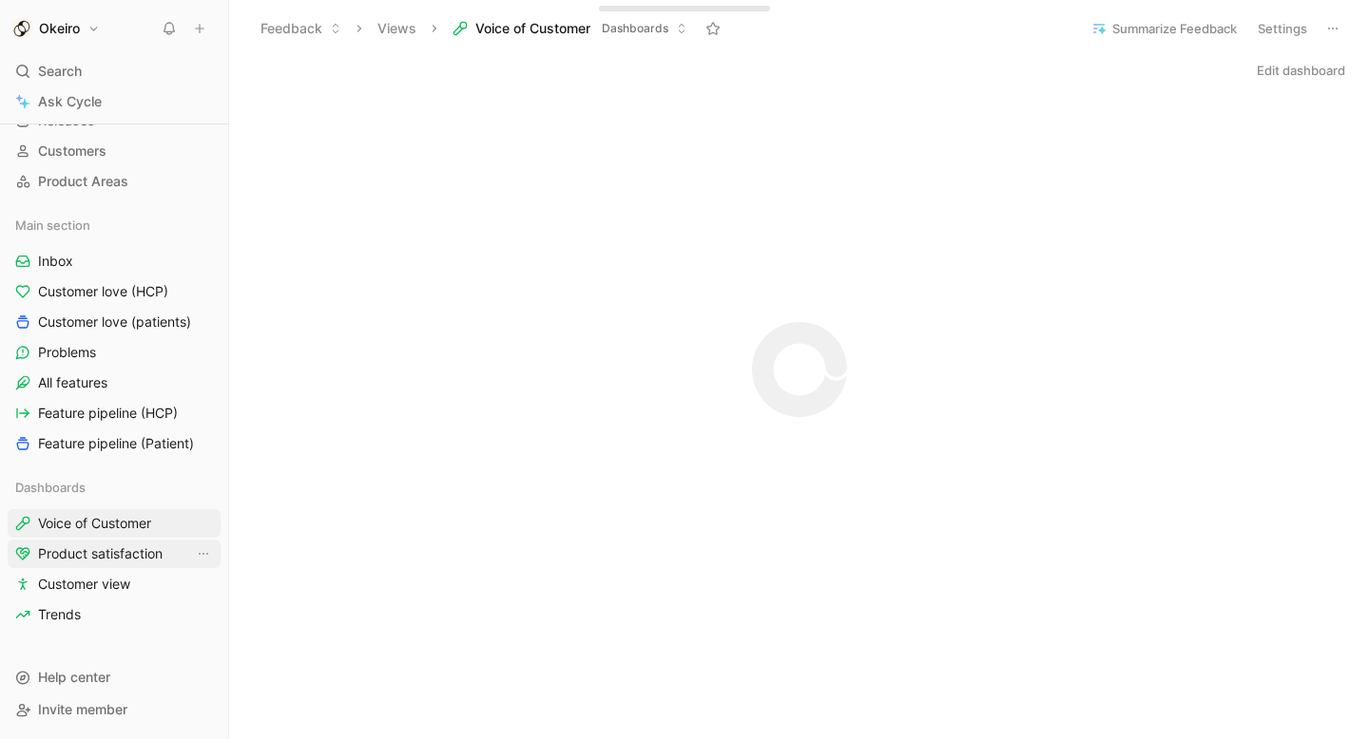
click at [111, 564] on link "Product satisfaction" at bounding box center [114, 554] width 213 height 29
